Goal: Task Accomplishment & Management: Complete application form

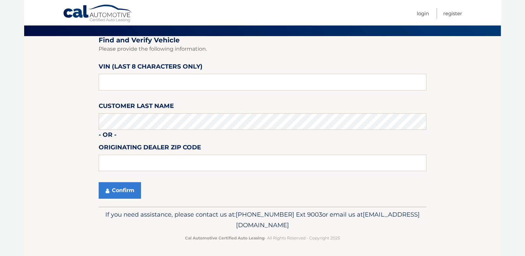
scroll to position [45, 0]
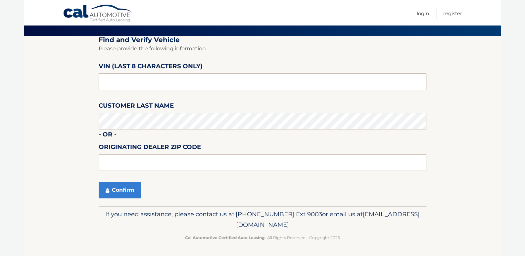
click at [140, 78] on input "text" at bounding box center [263, 82] width 328 height 17
type input "N8610203"
click at [146, 165] on input "text" at bounding box center [263, 162] width 328 height 17
type input "02124"
click at [123, 191] on button "Confirm" at bounding box center [120, 190] width 42 height 17
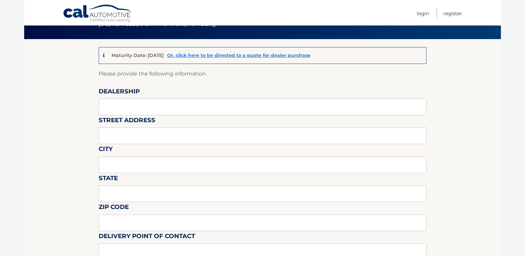
scroll to position [33, 0]
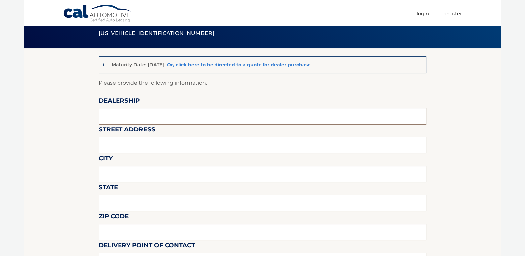
click at [140, 119] on input "text" at bounding box center [263, 116] width 328 height 17
type input "CENTRAL MOTORS INC"
type input "56 BOSTON PROVIDENCE TRPK"
type input "NORWOOD"
type input "MA"
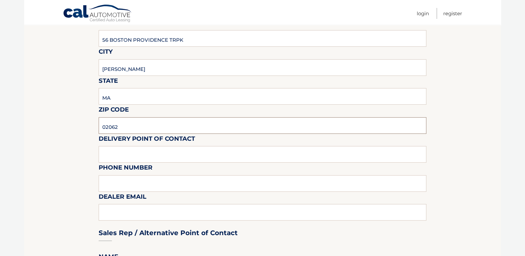
scroll to position [165, 0]
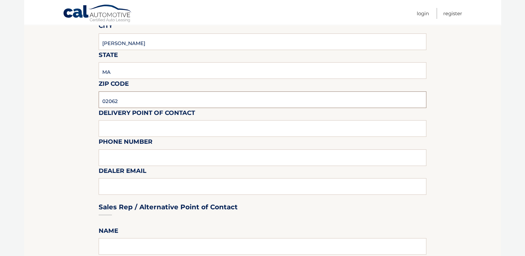
type input "02062"
click at [128, 130] on input "text" at bounding box center [263, 128] width 328 height 17
type input "TOM LOMBARDI"
type input "(781) 762-2200 X1235"
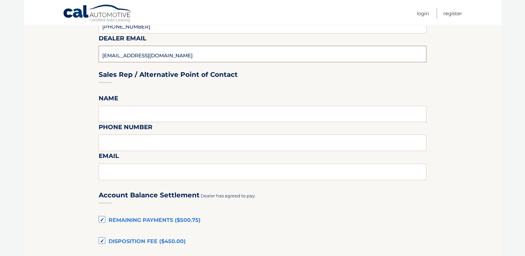
scroll to position [298, 0]
type input "tlombardi@central.us"
click at [132, 112] on input "text" at bounding box center [263, 114] width 328 height 17
type input "j"
type input "Jon Marcel"
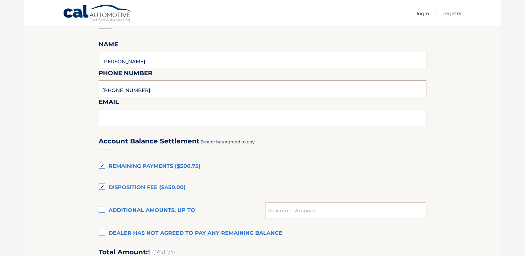
scroll to position [364, 0]
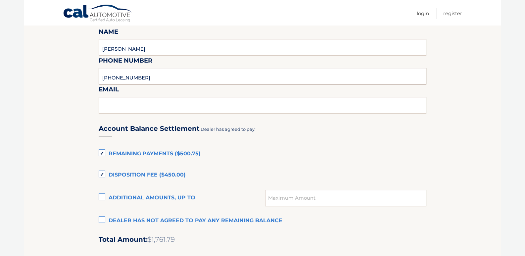
type input "781-762-2200 x1241"
click at [134, 106] on input "text" at bounding box center [263, 105] width 328 height 17
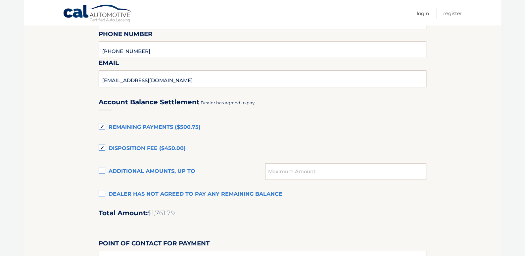
scroll to position [431, 0]
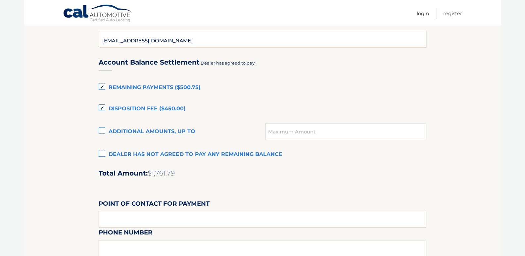
type input "jmarcel@central.us"
click at [103, 87] on label "Remaining Payments ($500.75)" at bounding box center [263, 87] width 328 height 13
click at [0, 0] on input "Remaining Payments ($500.75)" at bounding box center [0, 0] width 0 height 0
click at [103, 106] on label "Disposition Fee ($450.00)" at bounding box center [263, 108] width 328 height 13
click at [0, 0] on input "Disposition Fee ($450.00)" at bounding box center [0, 0] width 0 height 0
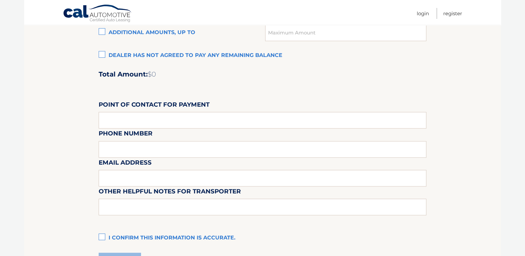
scroll to position [563, 0]
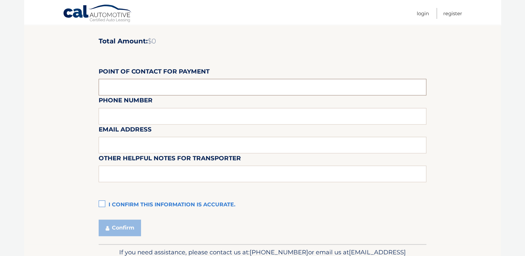
click at [116, 85] on input "text" at bounding box center [263, 87] width 328 height 17
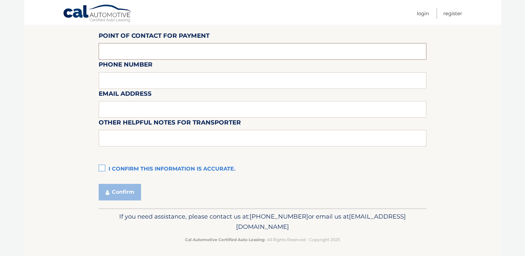
scroll to position [600, 0]
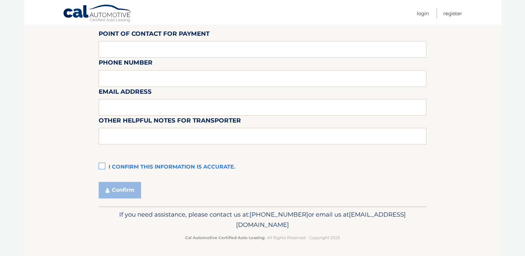
click at [100, 166] on label "I confirm this information is accurate." at bounding box center [263, 167] width 328 height 13
click at [0, 0] on input "I confirm this information is accurate." at bounding box center [0, 0] width 0 height 0
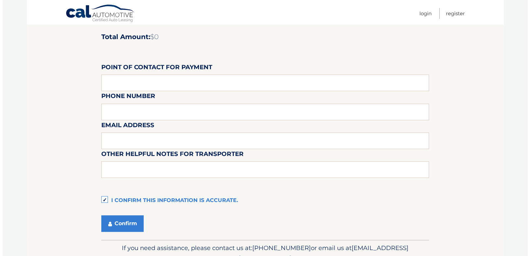
scroll to position [567, 0]
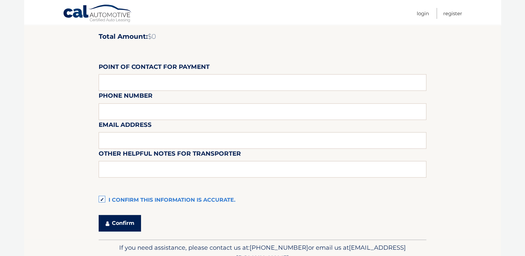
click at [120, 224] on button "Confirm" at bounding box center [120, 223] width 42 height 17
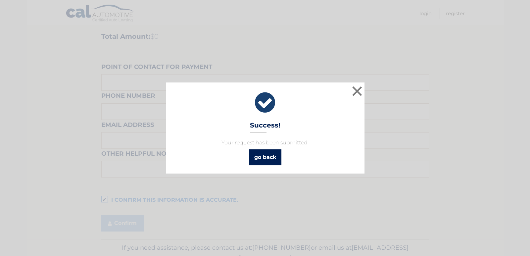
click at [266, 157] on link "go back" at bounding box center [265, 157] width 32 height 16
